Goal: Navigation & Orientation: Find specific page/section

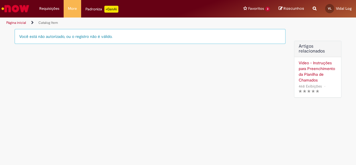
click at [17, 22] on link "Página inicial" at bounding box center [16, 22] width 20 height 5
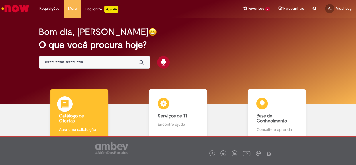
click at [65, 105] on img at bounding box center [64, 104] width 17 height 17
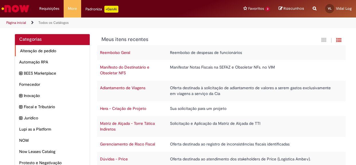
click at [46, 51] on span "Alteração de pedido Itens" at bounding box center [52, 51] width 65 height 6
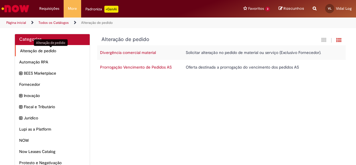
click at [43, 54] on div "Alteração de pedido Itens" at bounding box center [52, 50] width 75 height 11
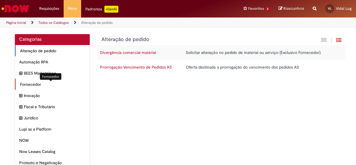
click at [39, 85] on span "Fornecedor Itens" at bounding box center [52, 84] width 65 height 6
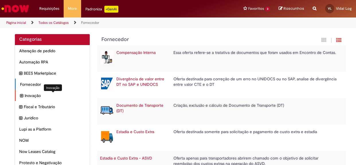
click at [36, 96] on span "Inovação Itens" at bounding box center [55, 96] width 61 height 6
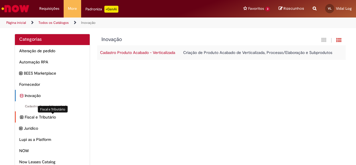
click at [36, 118] on span "Fiscal e Tributário Itens" at bounding box center [55, 117] width 61 height 6
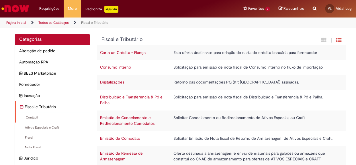
click at [36, 111] on li "Fiscal e Tributário Itens Contábil Itens Ativos Especiais e Craft Itens Fiscal …" at bounding box center [52, 127] width 75 height 52
click at [34, 93] on span "Inovação Itens" at bounding box center [55, 96] width 61 height 6
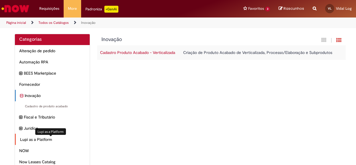
click at [37, 141] on span "Lupi as a Platform Itens" at bounding box center [52, 139] width 65 height 6
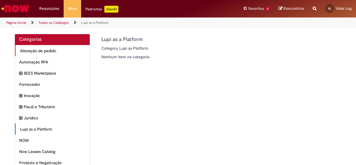
click at [40, 50] on span "Alteração de pedido Itens" at bounding box center [52, 51] width 65 height 6
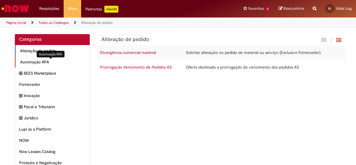
click at [45, 63] on span "Automação RPA Itens" at bounding box center [52, 62] width 65 height 6
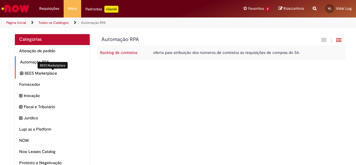
click at [45, 72] on span "BEES Marketplace Itens" at bounding box center [55, 73] width 61 height 6
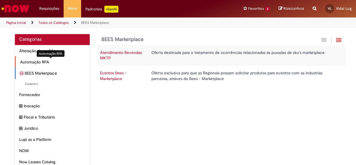
click at [42, 65] on div "Automação RPA Itens" at bounding box center [52, 61] width 75 height 11
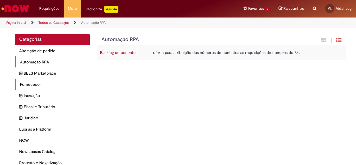
click at [42, 79] on div "Fornecedor Itens" at bounding box center [52, 83] width 75 height 11
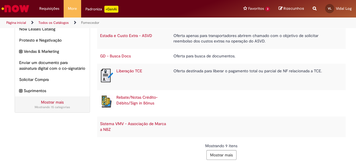
scroll to position [123, 0]
click at [224, 152] on button "Mostrar mais" at bounding box center [221, 155] width 30 height 10
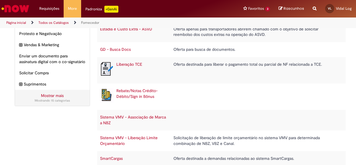
scroll to position [136, 0]
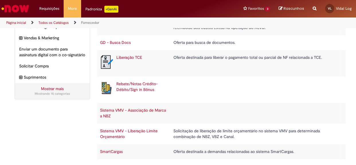
click at [54, 91] on link "Mostrar mais" at bounding box center [52, 88] width 23 height 5
